Goal: Information Seeking & Learning: Learn about a topic

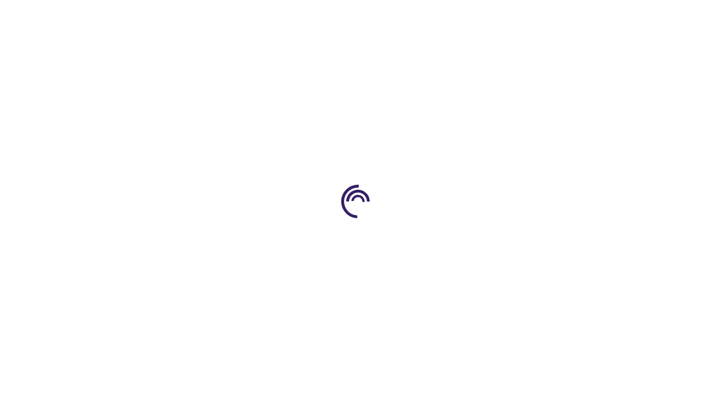
scroll to position [2279, 0]
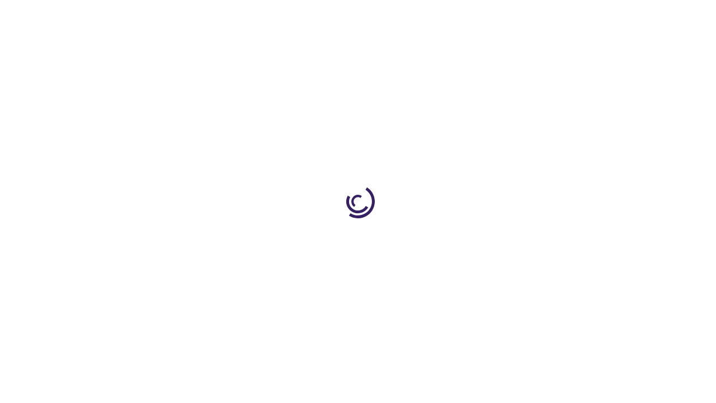
scroll to position [2341, 0]
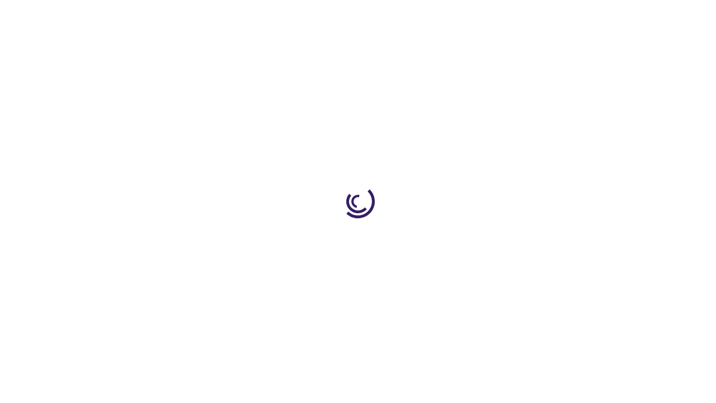
scroll to position [96, 0]
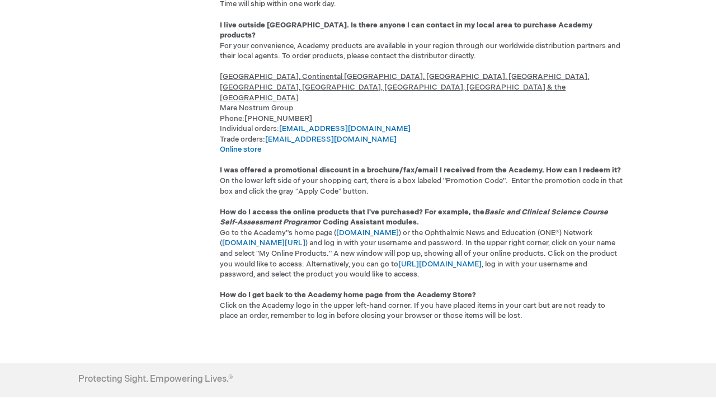
scroll to position [82, 0]
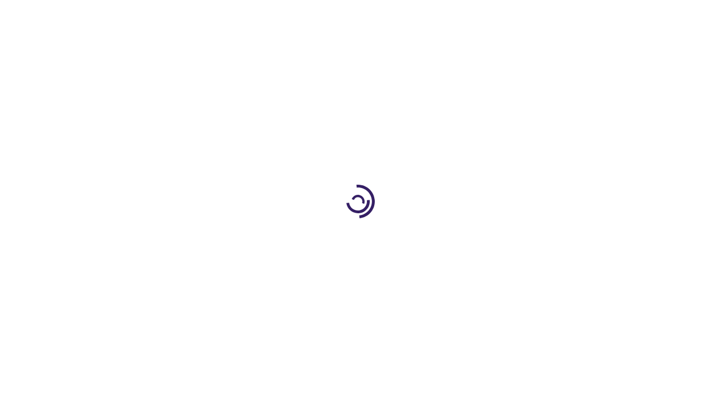
scroll to position [790, 0]
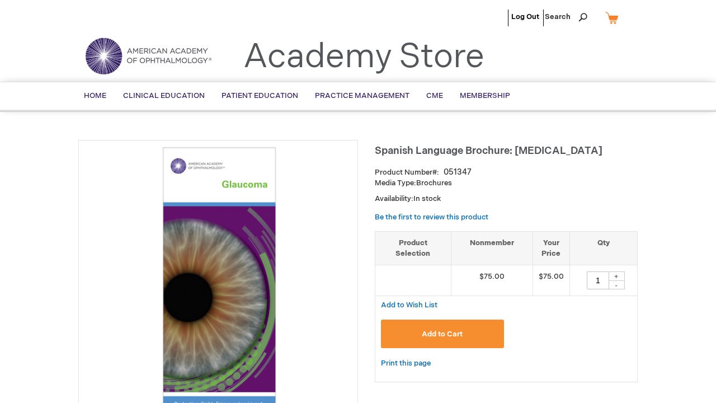
scroll to position [898, 0]
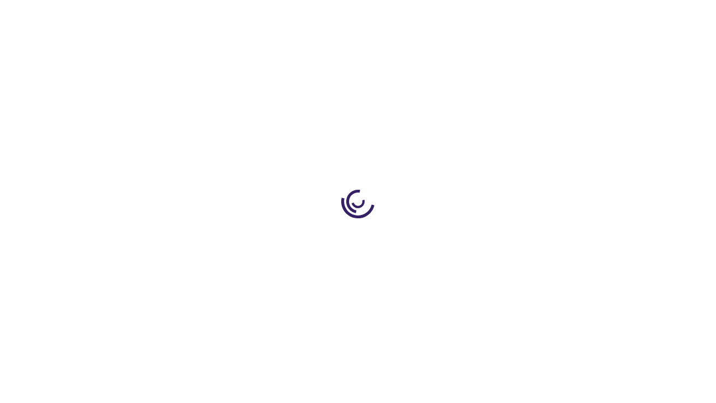
scroll to position [1527, 0]
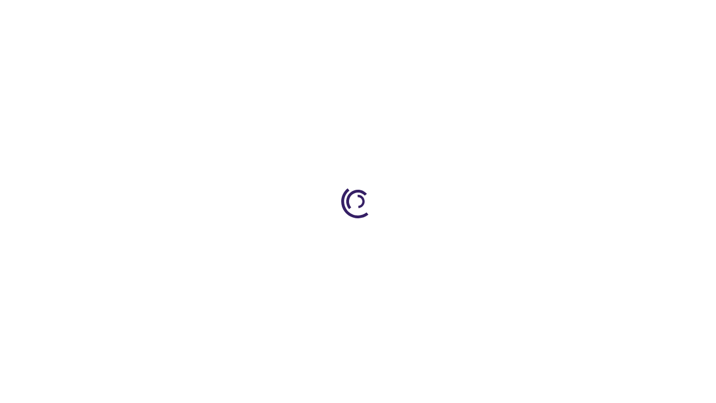
scroll to position [1106, 0]
type input "1"
select select
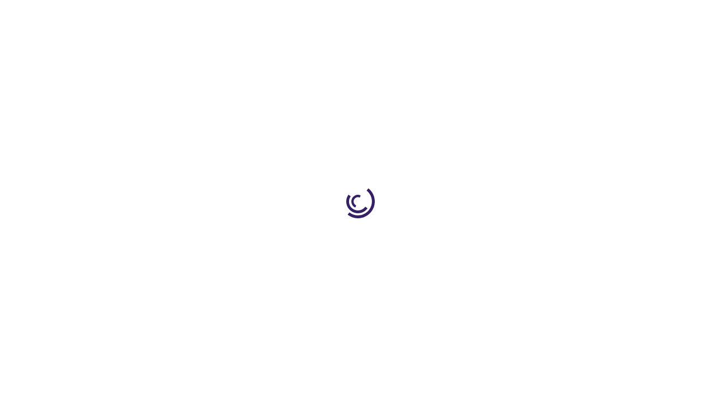
scroll to position [1606, 0]
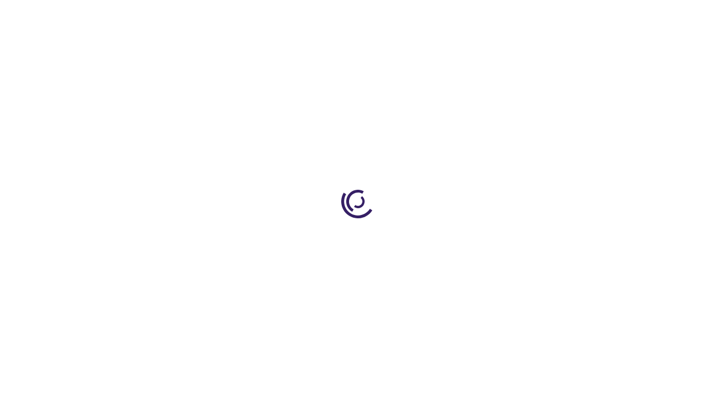
scroll to position [1466, 0]
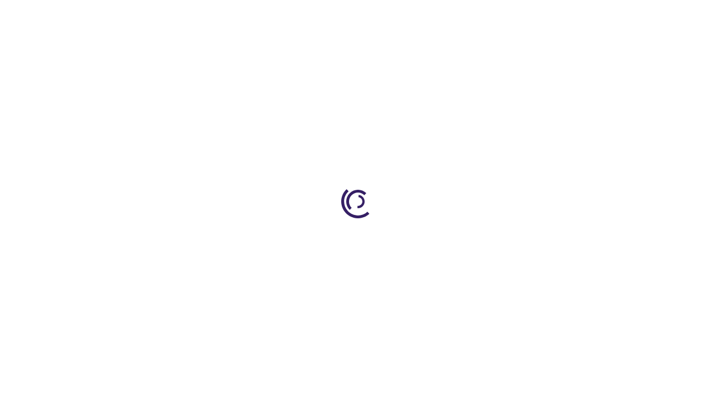
scroll to position [2360, 0]
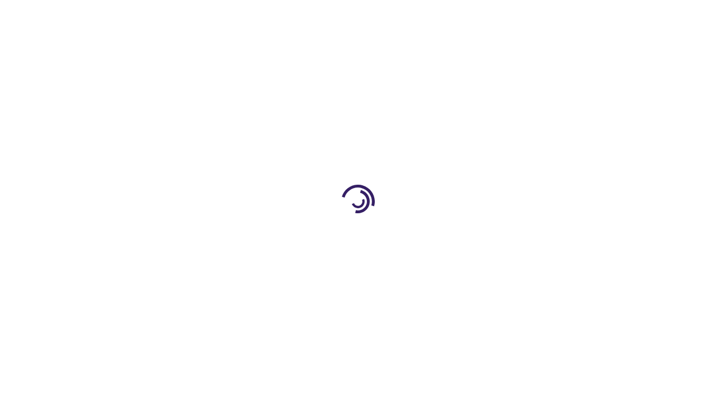
scroll to position [1102, 0]
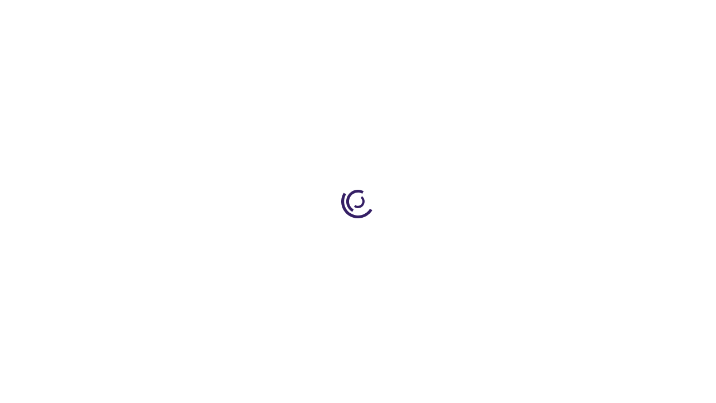
scroll to position [439, 0]
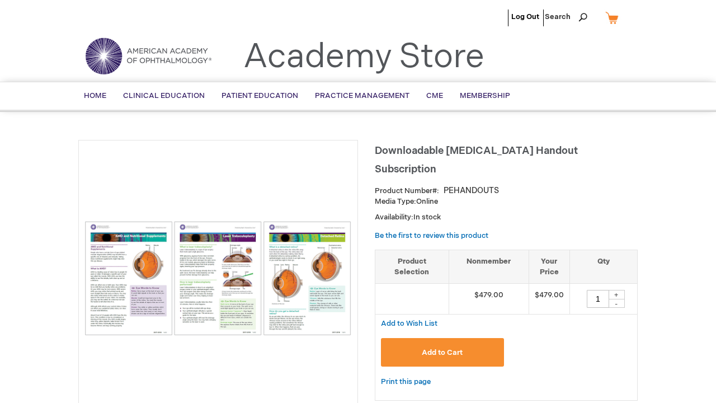
scroll to position [814, 0]
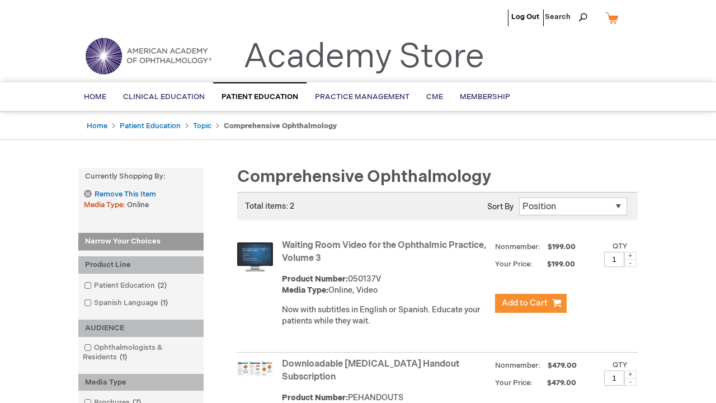
scroll to position [311, 0]
